Goal: Information Seeking & Learning: Learn about a topic

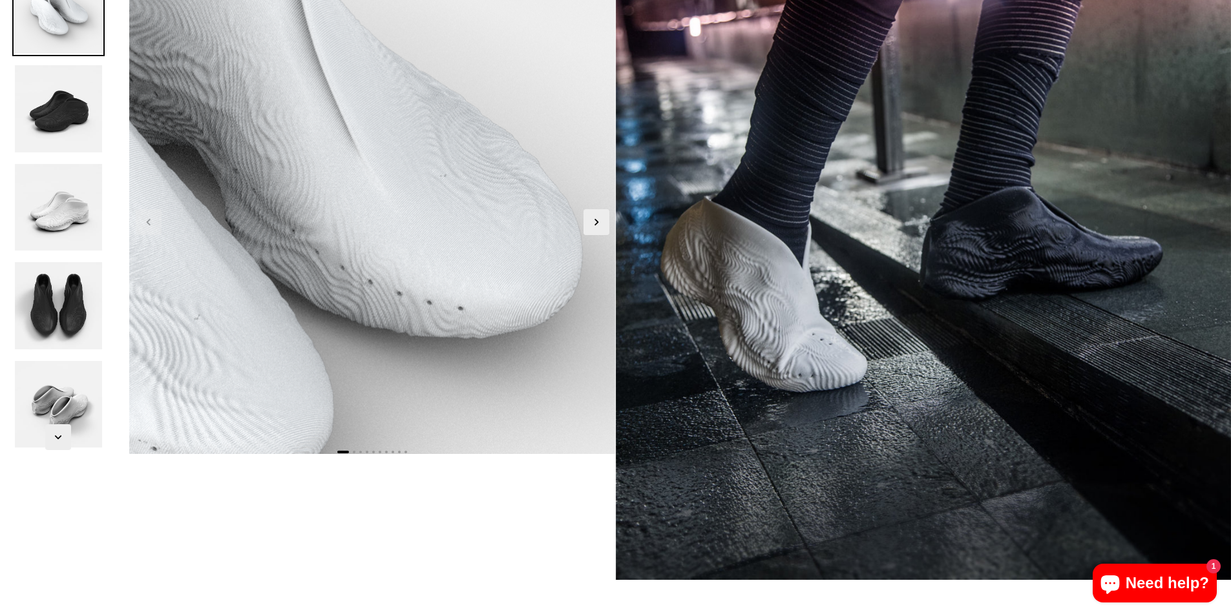
scroll to position [258, 0]
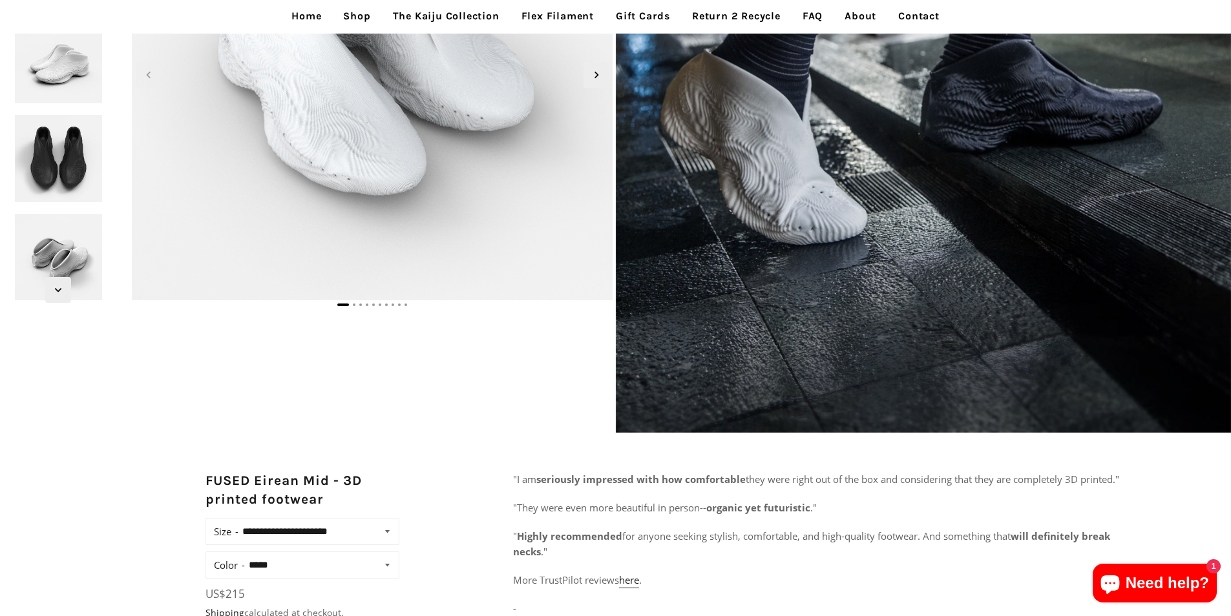
click at [746, 19] on link "Return 2 Recycle" at bounding box center [736, 16] width 108 height 32
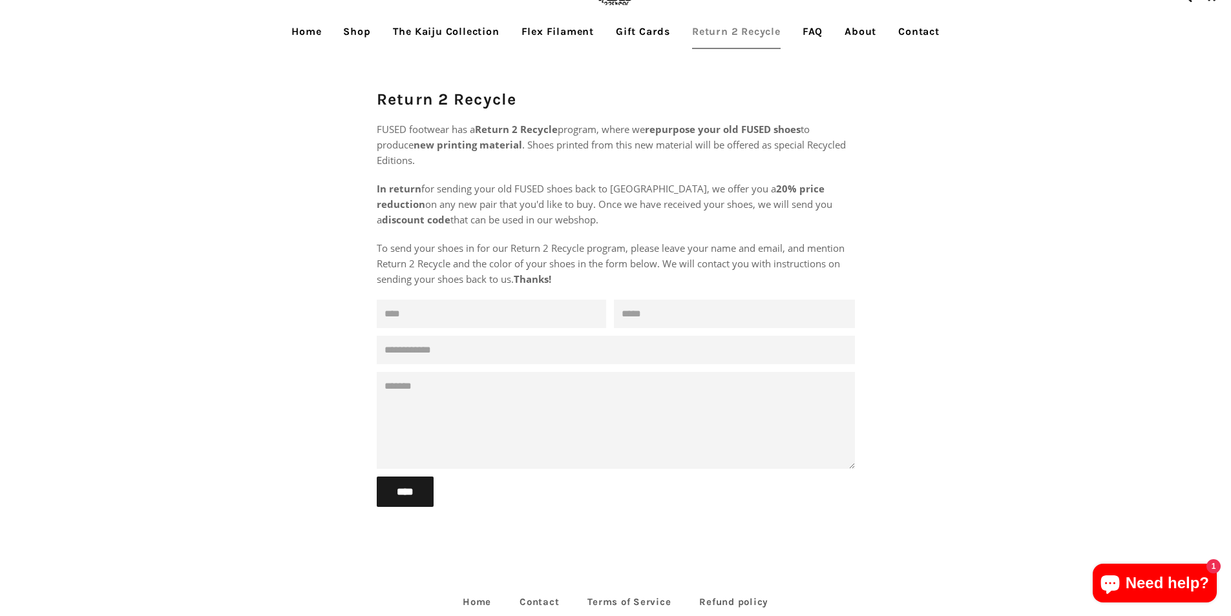
scroll to position [120, 0]
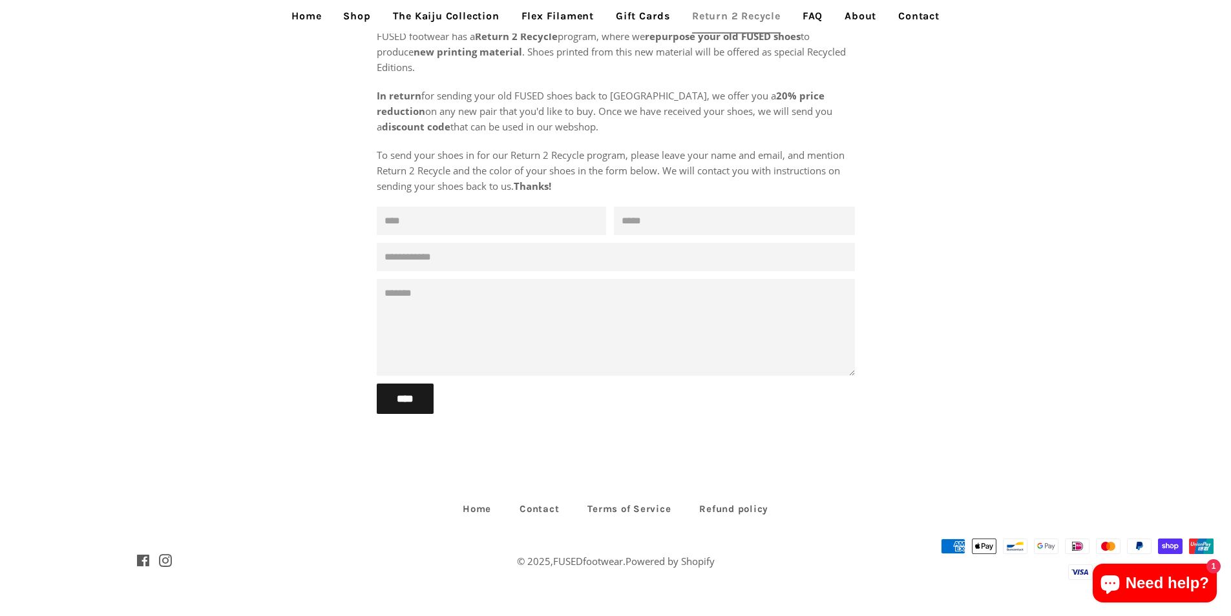
click at [769, 14] on link "Return 2 Recycle" at bounding box center [736, 16] width 108 height 32
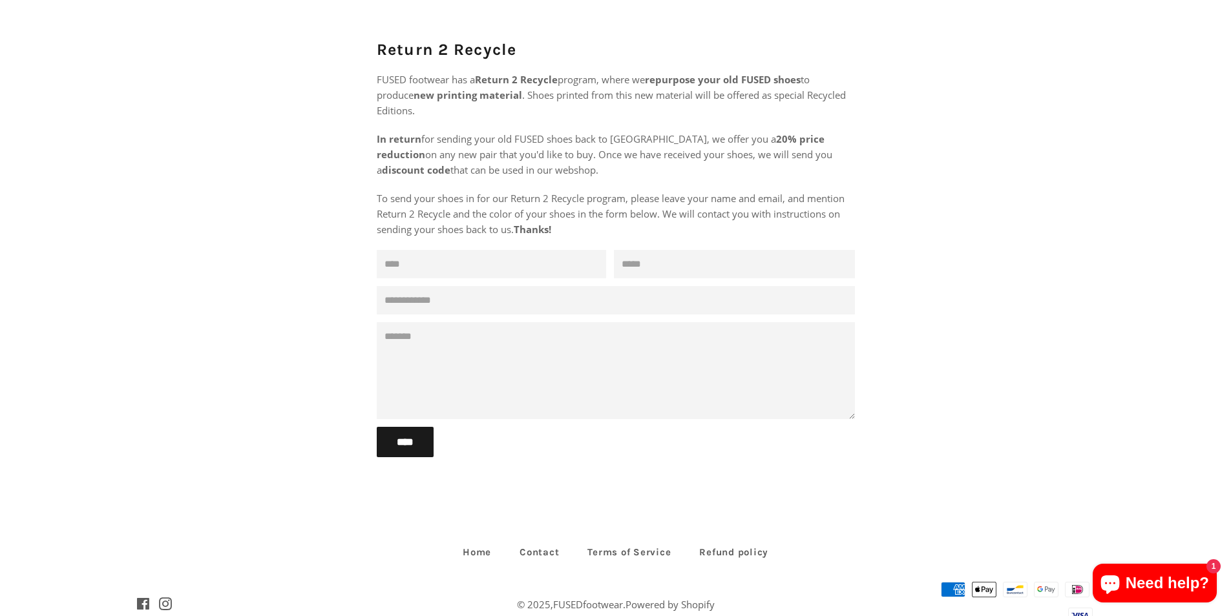
scroll to position [120, 0]
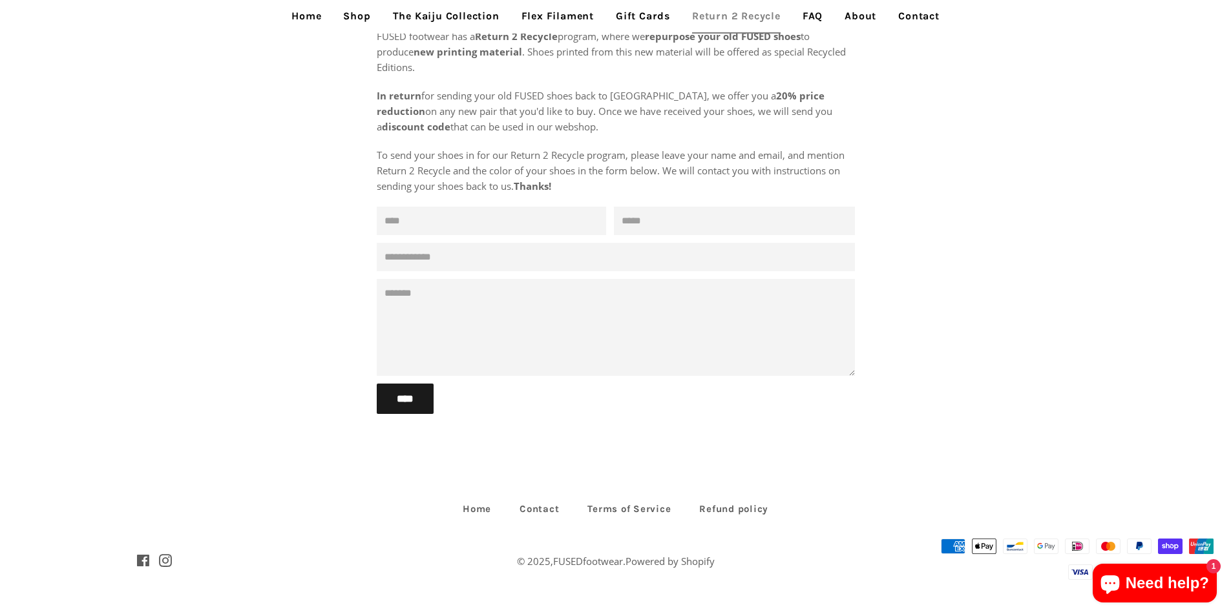
click at [1184, 31] on ul "Home Shop The Kaiju Collection Flex Filament Gift Cards Return 2 Recycle FAQ Ab…" at bounding box center [615, 16] width 1231 height 32
click at [492, 18] on link "The Kaiju Collection" at bounding box center [446, 16] width 126 height 32
